Goal: Task Accomplishment & Management: Manage account settings

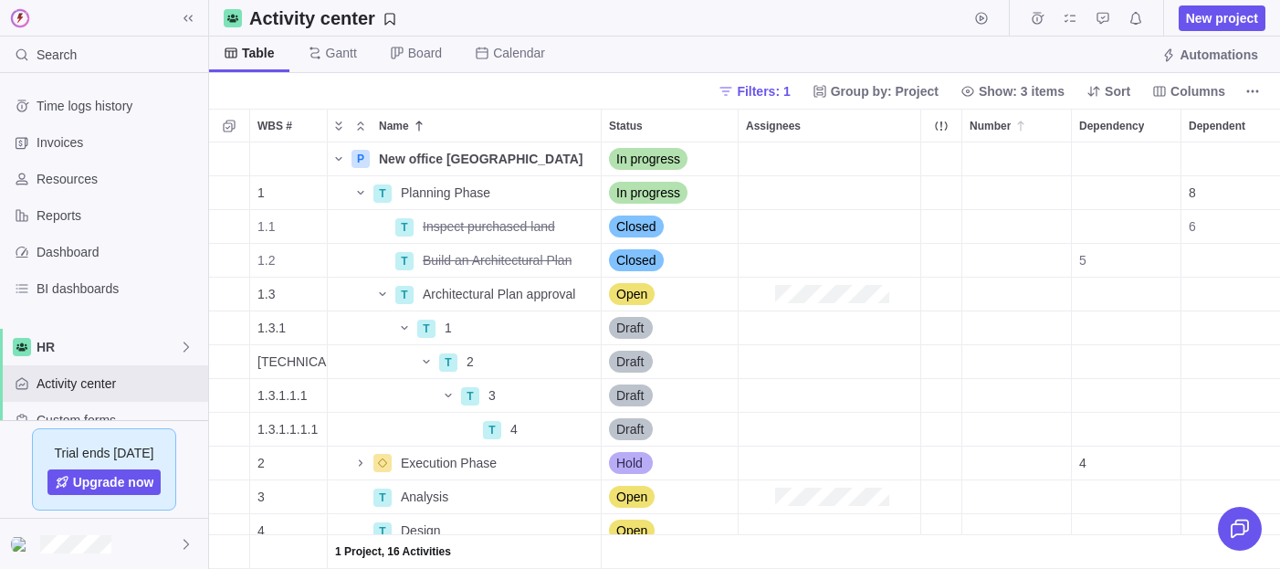
scroll to position [426, 1071]
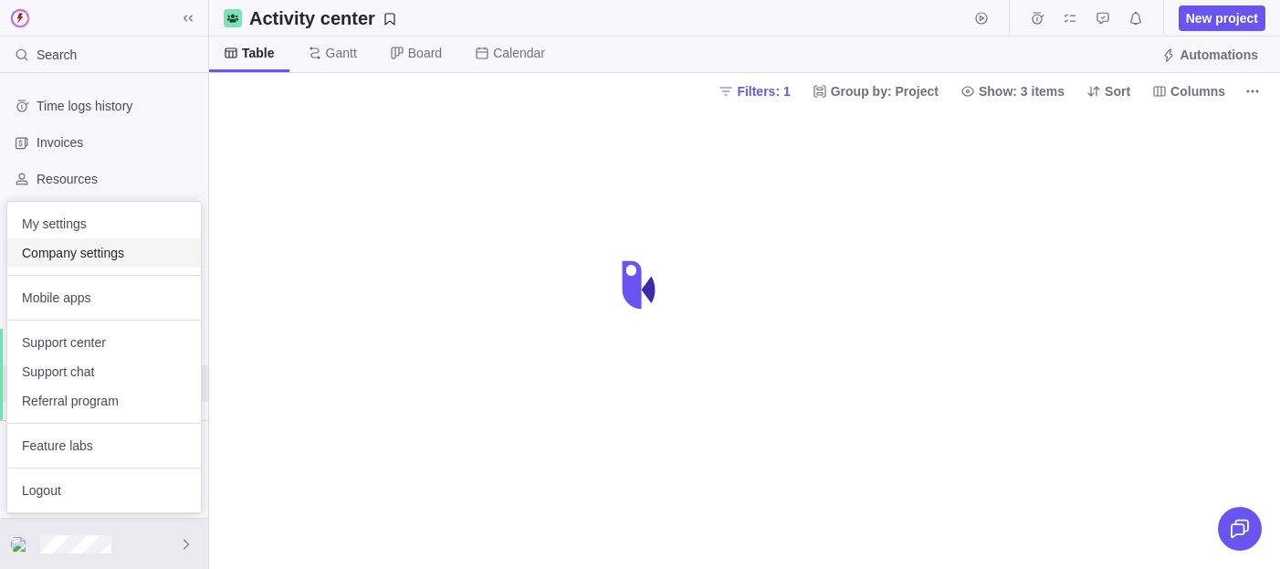
click at [117, 255] on span "Company settings" at bounding box center [104, 253] width 164 height 18
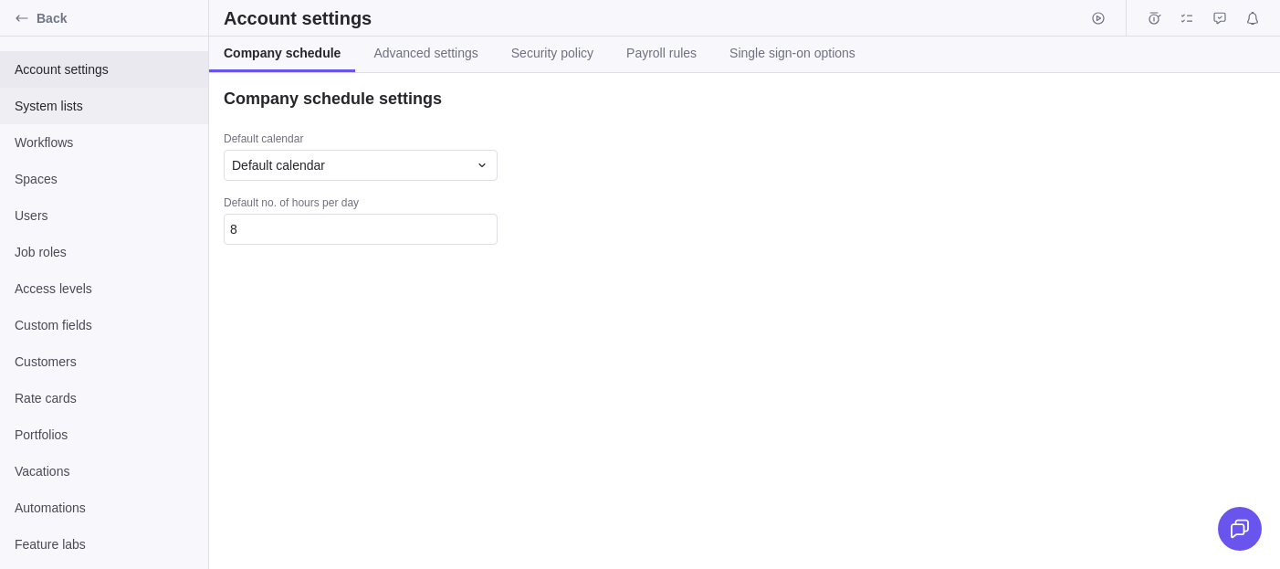
click at [91, 110] on span "System lists" at bounding box center [104, 106] width 179 height 18
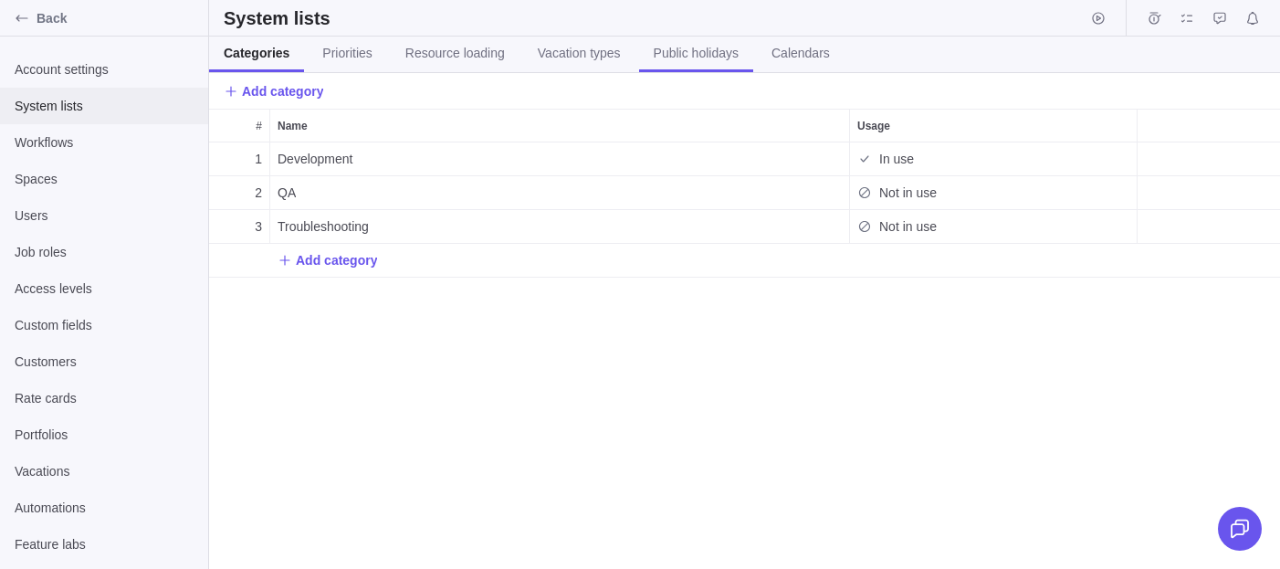
scroll to position [426, 1071]
click at [845, 66] on link "Calendars" at bounding box center [801, 55] width 88 height 36
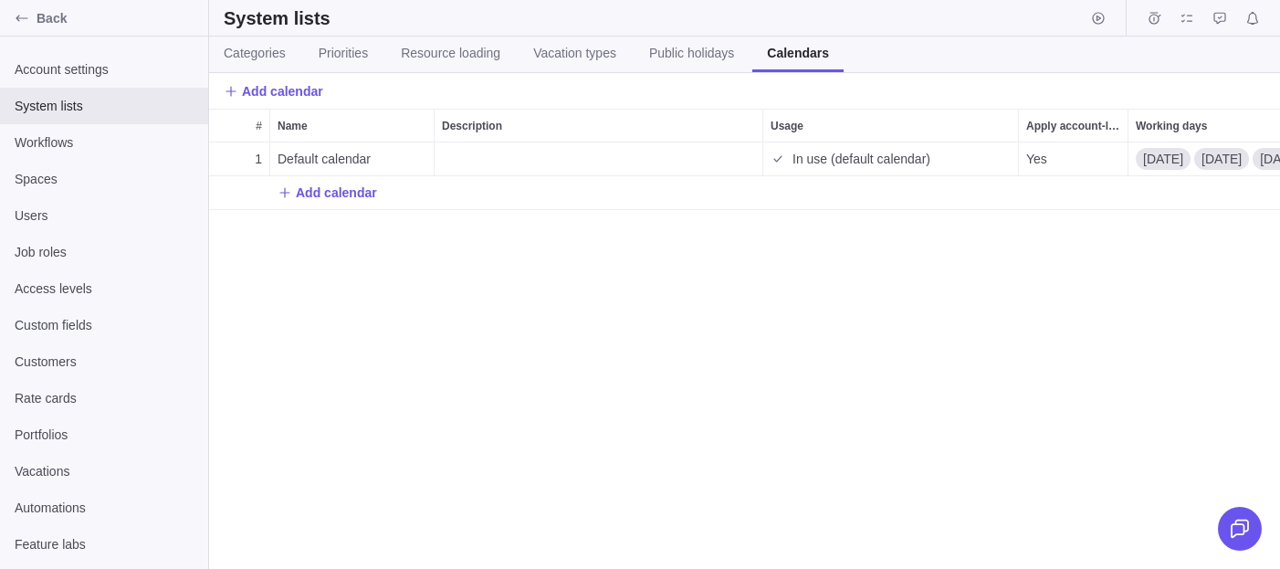
scroll to position [426, 1071]
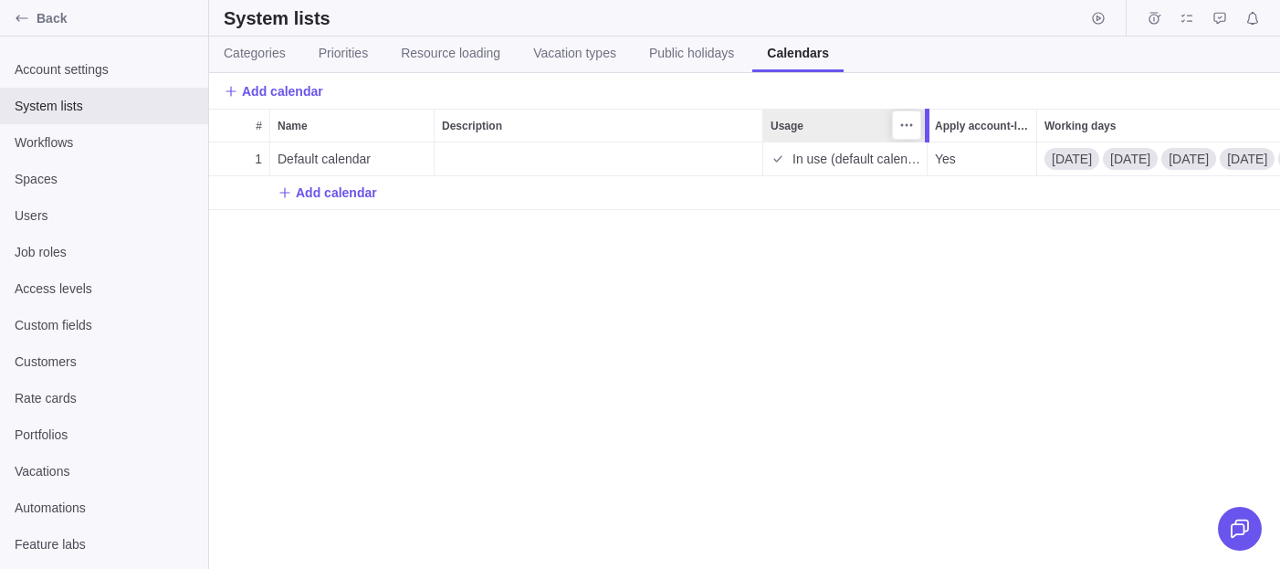
drag, startPoint x: 1021, startPoint y: 124, endPoint x: 928, endPoint y: 123, distance: 93.1
click at [927, 124] on div at bounding box center [929, 126] width 15 height 34
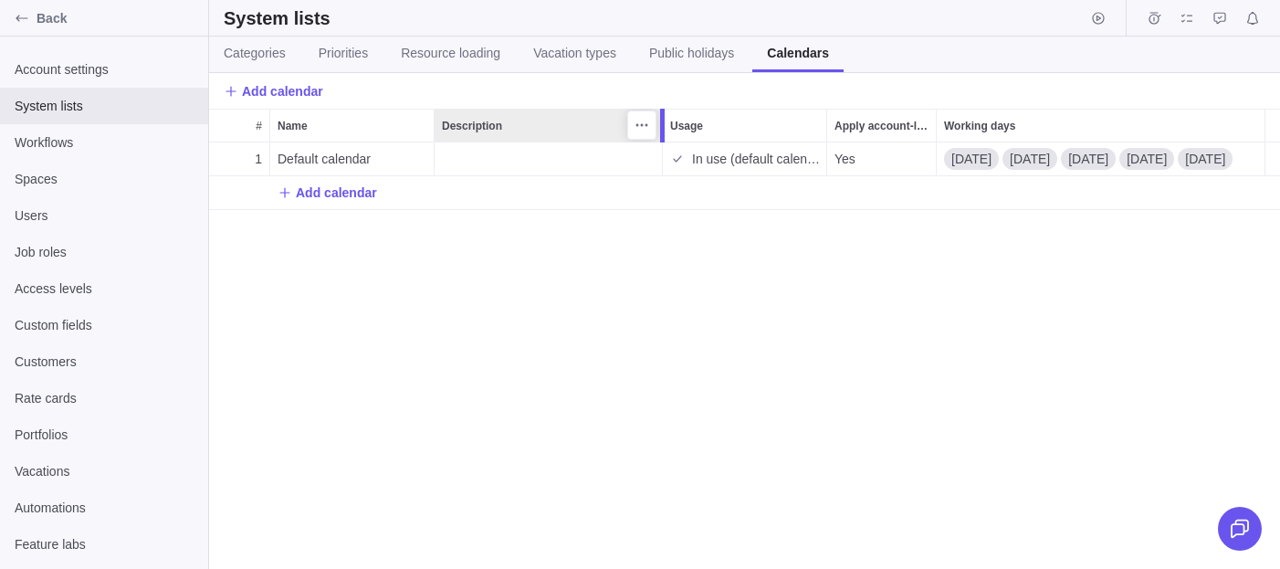
drag, startPoint x: 757, startPoint y: 120, endPoint x: 650, endPoint y: 120, distance: 106.8
click at [657, 120] on div at bounding box center [664, 126] width 15 height 34
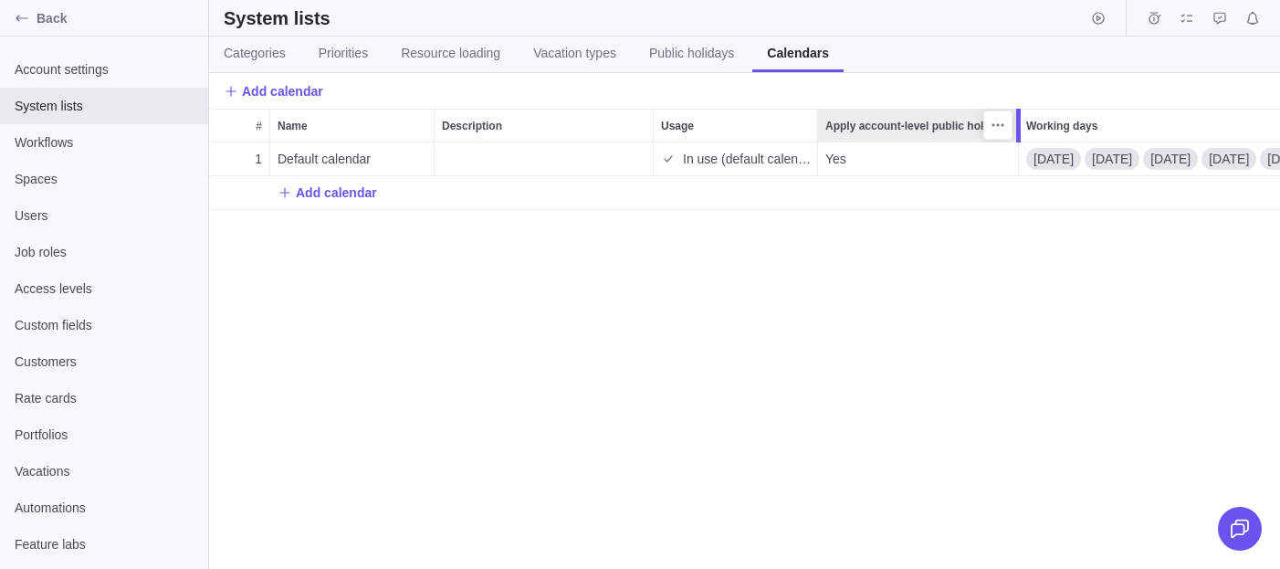
drag, startPoint x: 932, startPoint y: 119, endPoint x: 1020, endPoint y: 119, distance: 87.7
click at [1020, 119] on div at bounding box center [1020, 126] width 15 height 34
drag, startPoint x: 1020, startPoint y: 119, endPoint x: 1083, endPoint y: 119, distance: 63.0
click at [1021, 119] on div at bounding box center [1018, 126] width 5 height 34
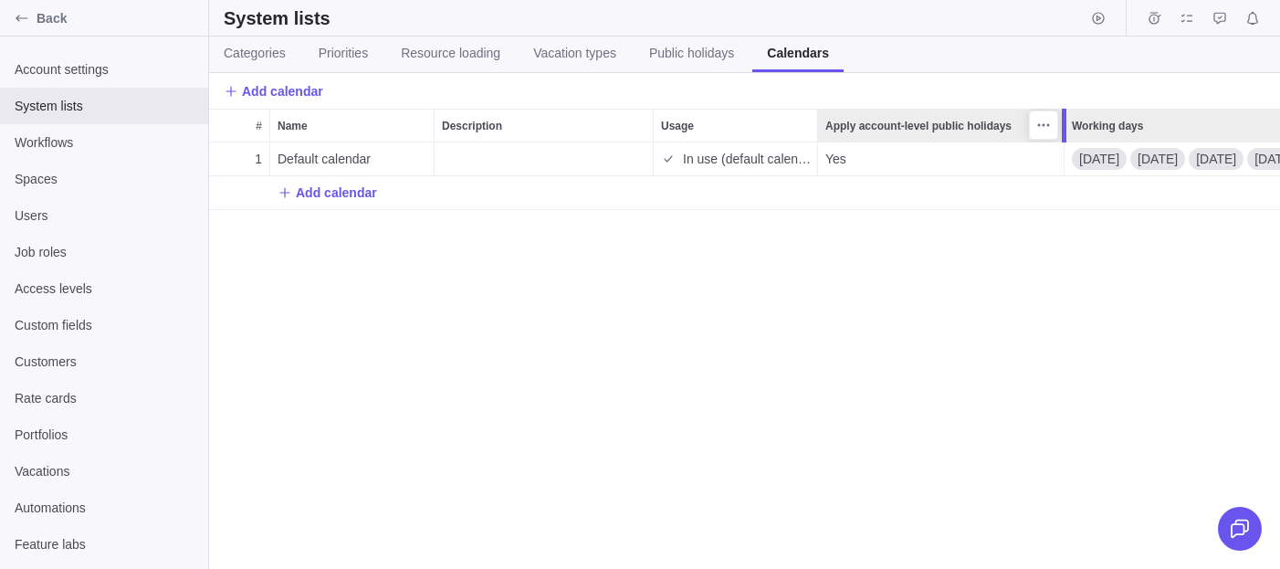
drag, startPoint x: 1091, startPoint y: 134, endPoint x: 1068, endPoint y: 131, distance: 23.0
click at [1067, 132] on div "# Name Description Usage Apply account-level public holidays Working days 1 Def…" at bounding box center [744, 339] width 1071 height 460
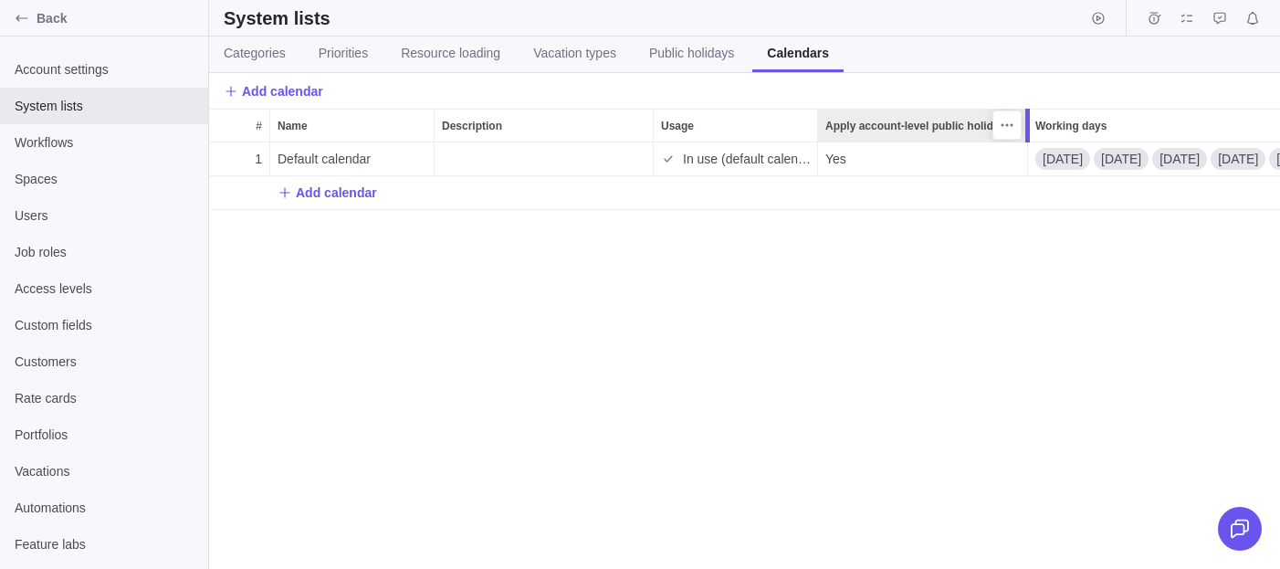
drag, startPoint x: 1050, startPoint y: 127, endPoint x: 1029, endPoint y: 134, distance: 22.2
click at [1029, 134] on div "# Name Description Usage Apply account-level public holidays Working days 1 Def…" at bounding box center [744, 339] width 1071 height 460
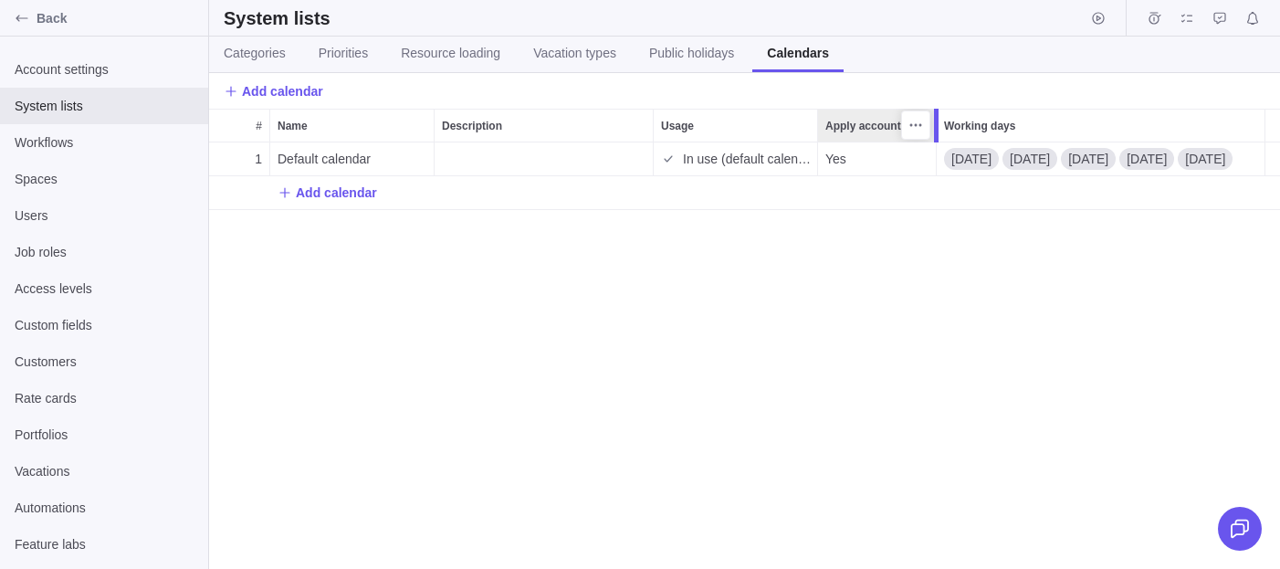
scroll to position [0, 0]
drag, startPoint x: 956, startPoint y: 121, endPoint x: 1003, endPoint y: 119, distance: 47.5
click at [1004, 119] on div at bounding box center [1002, 126] width 15 height 34
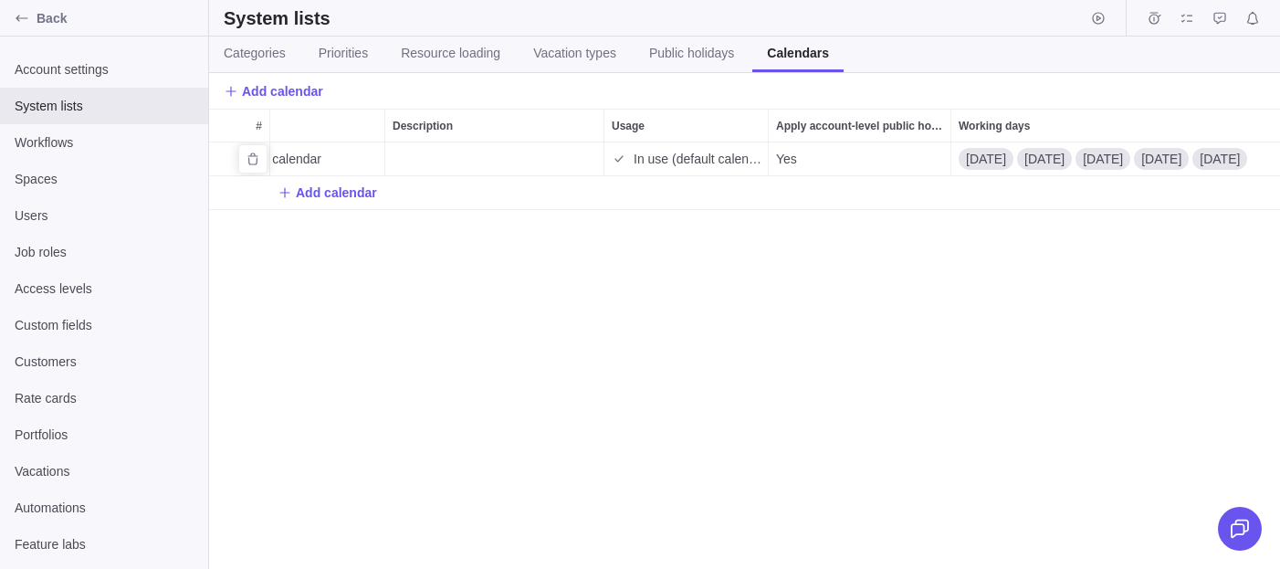
click at [1182, 152] on span "Thursday" at bounding box center [1161, 159] width 40 height 18
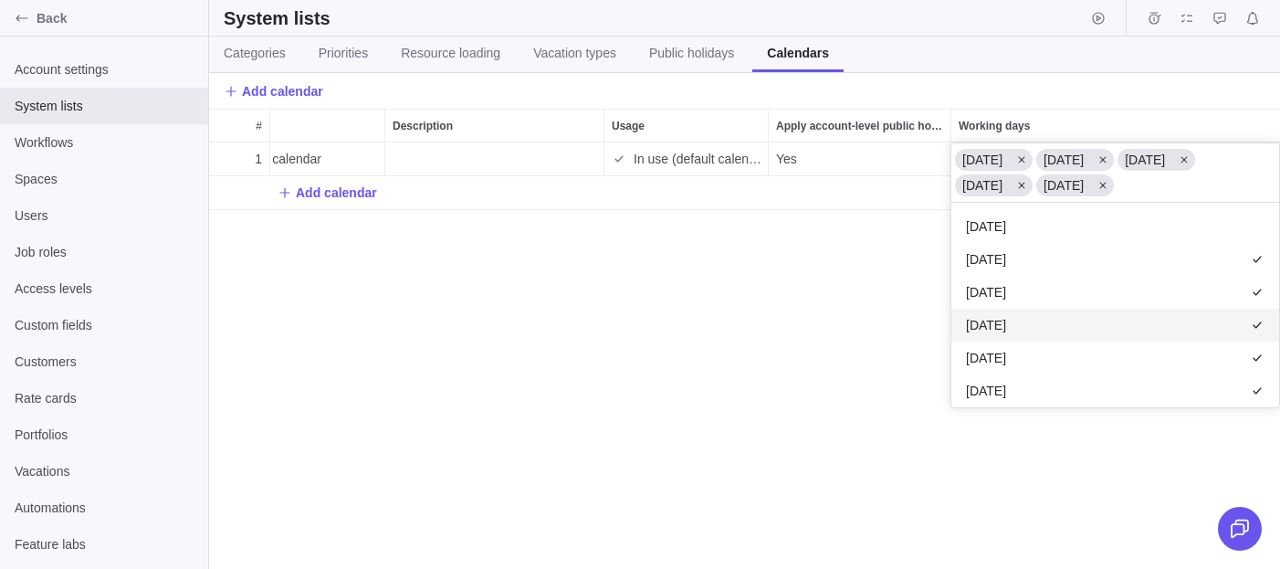
scroll to position [40, 0]
click at [777, 372] on div "1 Default calendar In use (default calendar) Yes Add calendar" at bounding box center [744, 355] width 1071 height 426
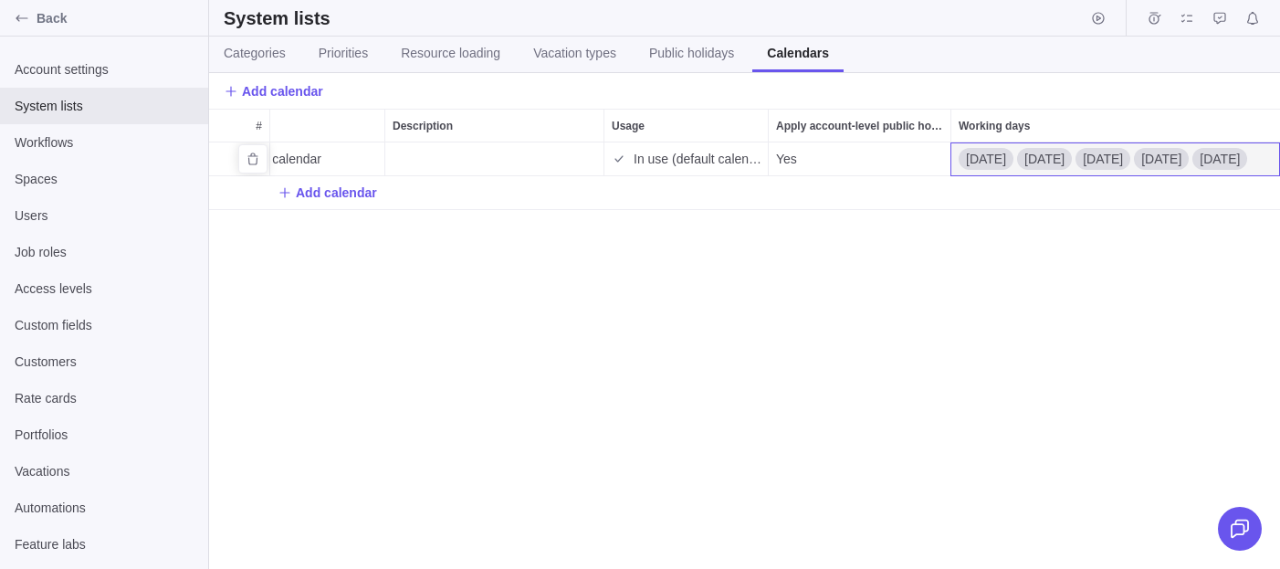
scroll to position [0, 0]
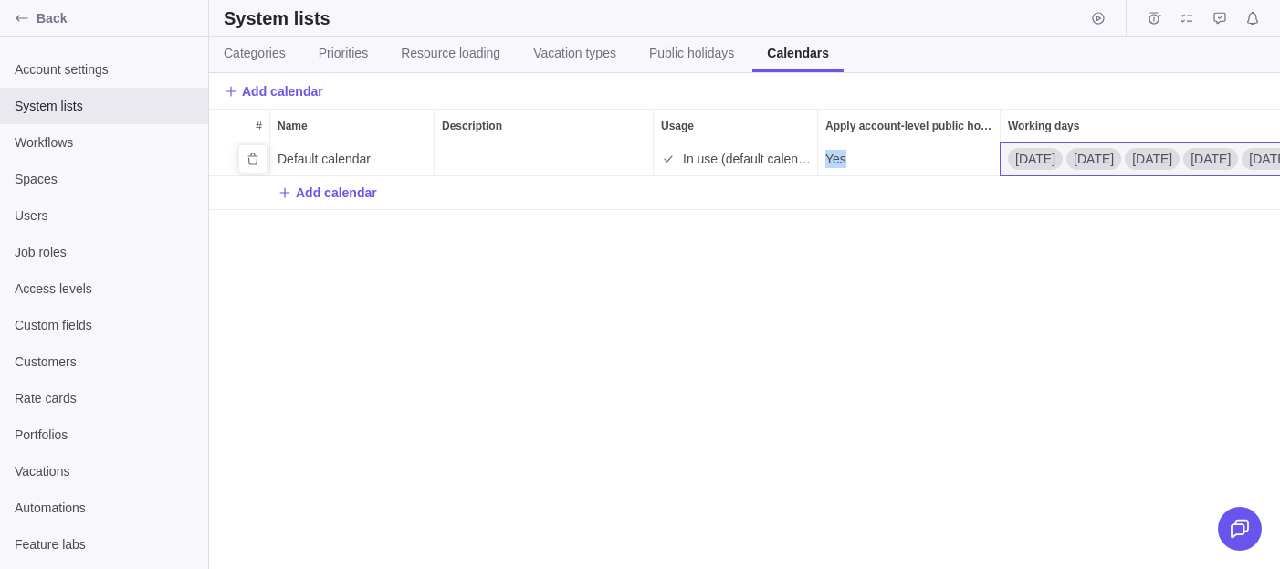
drag, startPoint x: 818, startPoint y: 159, endPoint x: 918, endPoint y: 155, distance: 99.6
click at [918, 155] on div "Yes" at bounding box center [909, 158] width 182 height 33
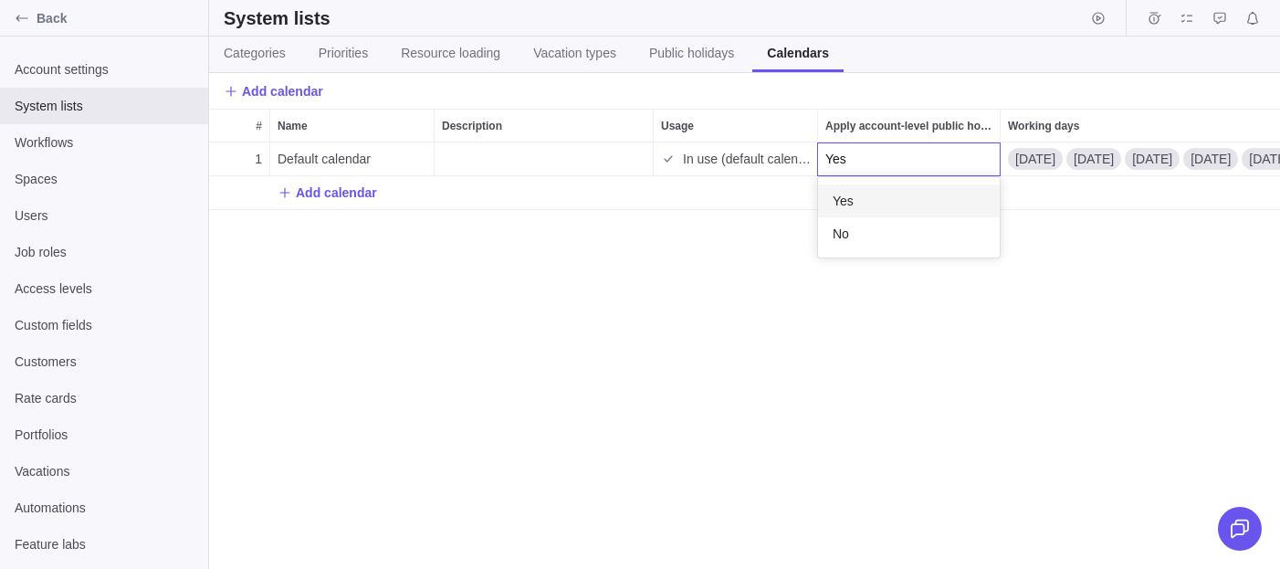
click at [820, 117] on div "# Name Description Usage Apply account-level public holidays Working days 1 Def…" at bounding box center [744, 339] width 1071 height 460
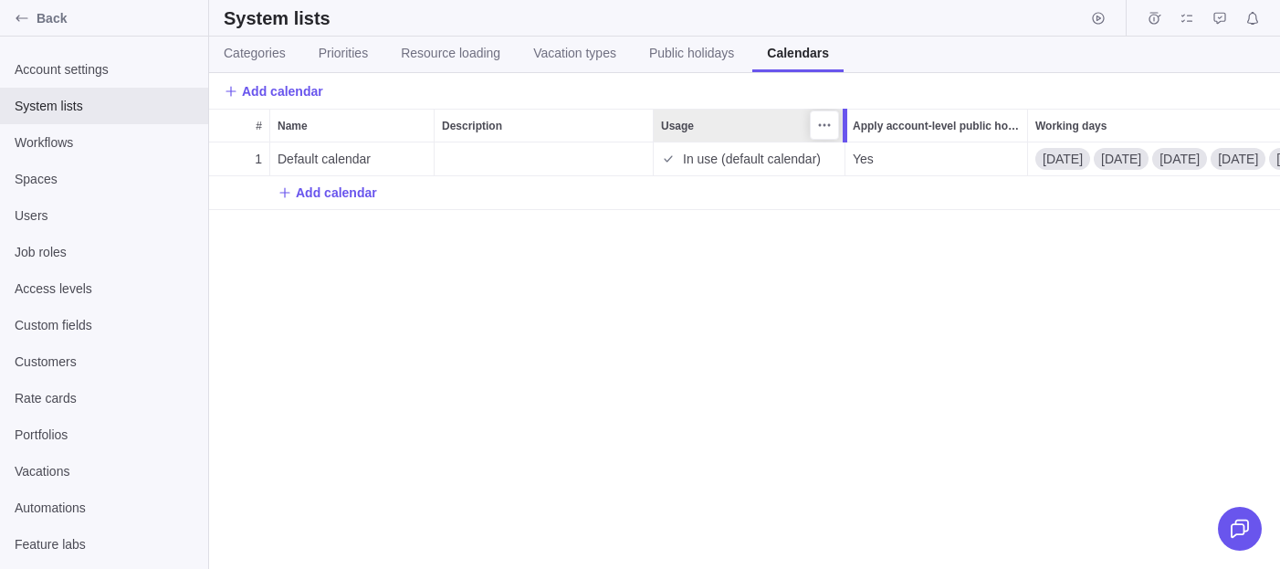
drag, startPoint x: 814, startPoint y: 122, endPoint x: 845, endPoint y: 116, distance: 32.6
click at [845, 116] on div "# Name Description Usage Apply account-level public holidays Working days 1 Def…" at bounding box center [744, 339] width 1071 height 460
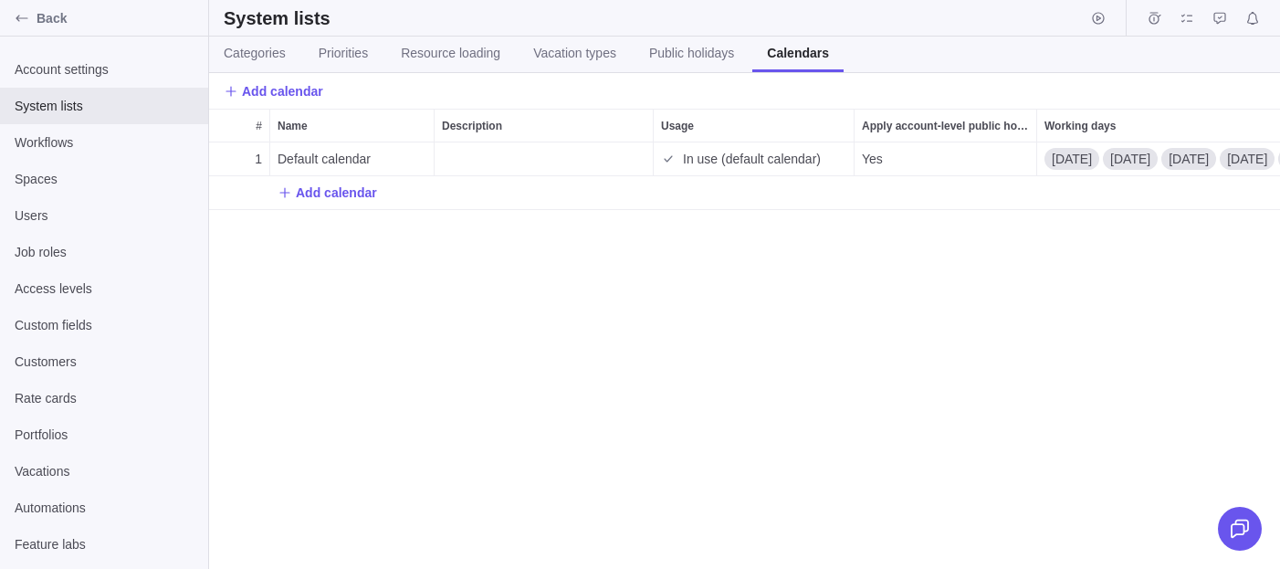
click at [684, 327] on div "1 Default calendar In use (default calendar) Yes Monday Tuesday Wednesday Thurs…" at bounding box center [744, 355] width 1071 height 426
click at [484, 152] on div "Description" at bounding box center [544, 158] width 218 height 33
click at [493, 257] on div "1 Default calendar In use (default calendar) Yes Monday Tuesday Wednesday Thurs…" at bounding box center [744, 355] width 1071 height 426
